Goal: Information Seeking & Learning: Check status

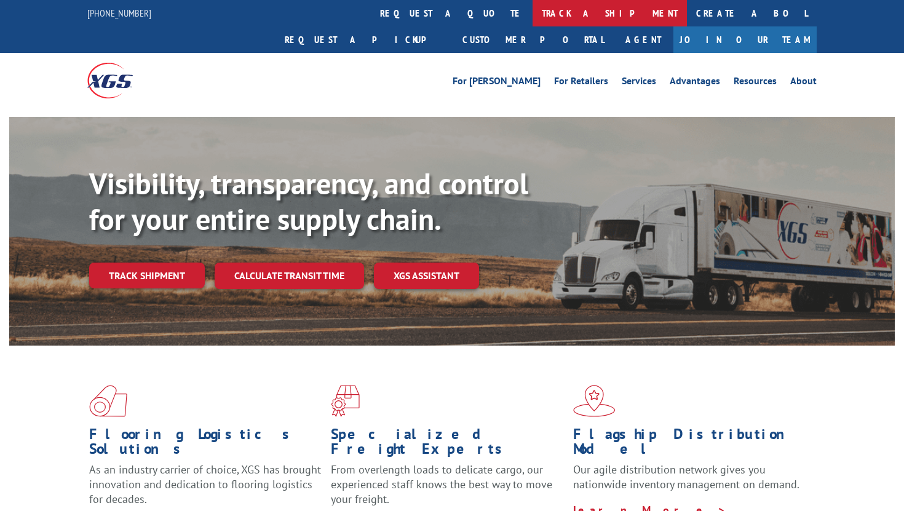
click at [533, 19] on link "track a shipment" at bounding box center [610, 13] width 154 height 26
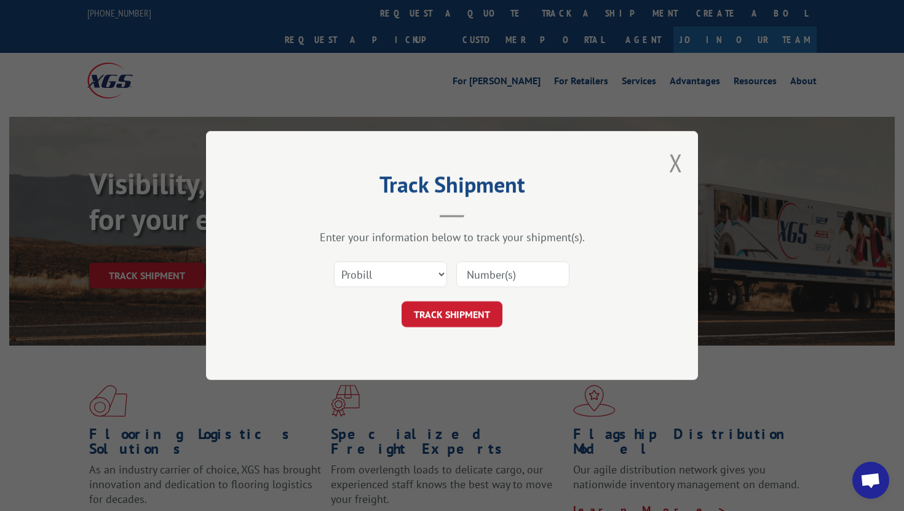
click at [489, 280] on input at bounding box center [512, 274] width 113 height 26
paste input "17667059"
type input "17667059"
click button "TRACK SHIPMENT" at bounding box center [452, 314] width 101 height 26
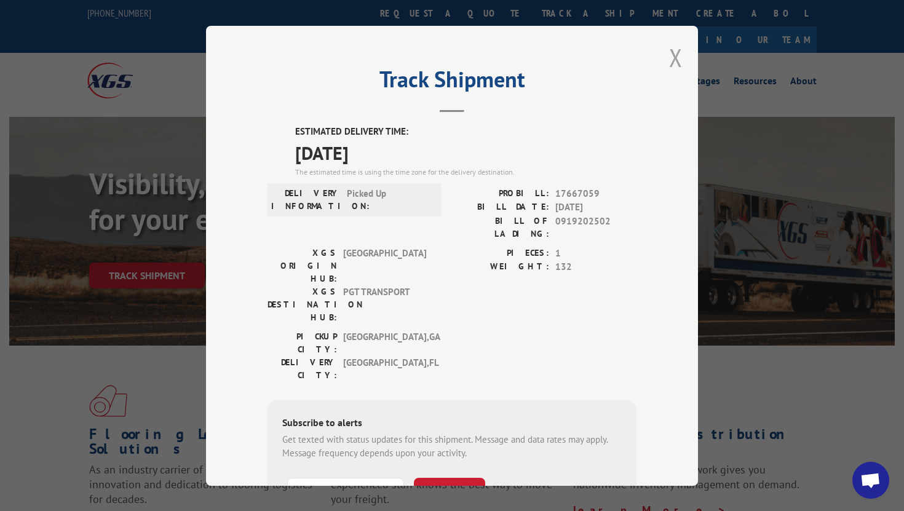
click at [681, 52] on button "Close modal" at bounding box center [676, 57] width 14 height 33
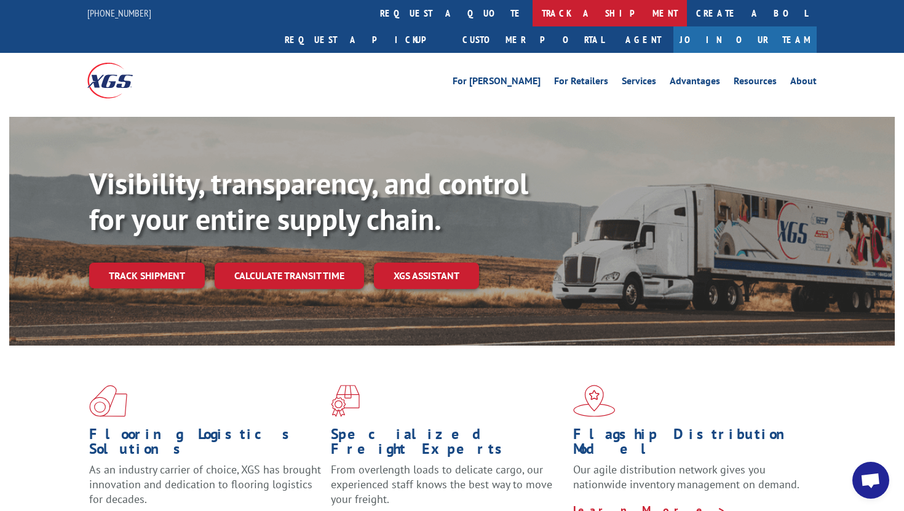
click at [533, 18] on link "track a shipment" at bounding box center [610, 13] width 154 height 26
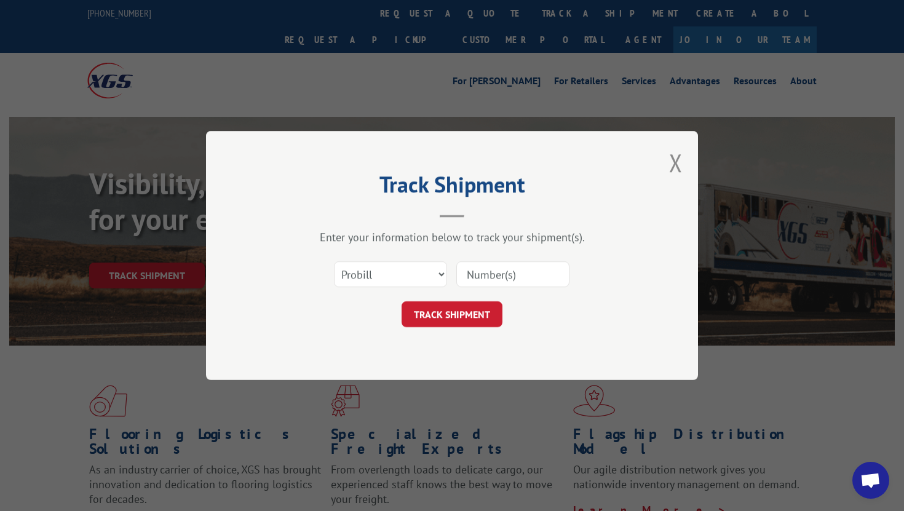
click at [495, 274] on input at bounding box center [512, 274] width 113 height 26
paste input "17667067"
type input "17667067"
click button "TRACK SHIPMENT" at bounding box center [452, 314] width 101 height 26
